Goal: Information Seeking & Learning: Learn about a topic

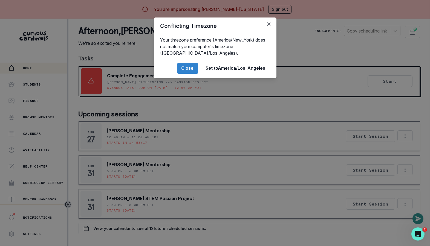
click at [97, 114] on div "Conflicting Timezone Your timezone preference (America/New_York) does not match…" at bounding box center [215, 123] width 430 height 246
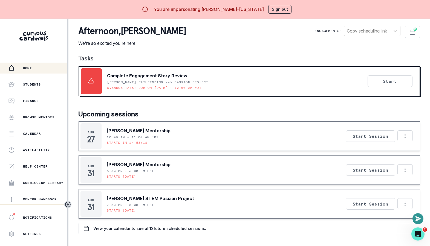
scroll to position [57, 0]
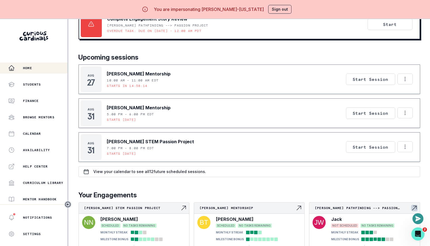
click at [350, 208] on p "[PERSON_NAME] Pathfinding --> Passion Project" at bounding box center [363, 208] width 96 height 4
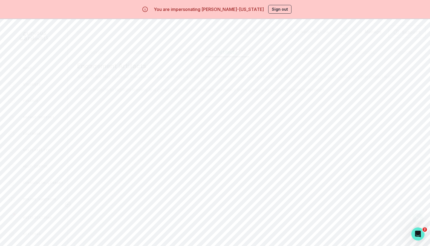
click at [224, 49] on button "Artifacts" at bounding box center [227, 52] width 44 height 10
click at [354, 152] on button "View" at bounding box center [360, 151] width 20 height 11
click at [280, 8] on button "Sign out" at bounding box center [279, 9] width 23 height 9
